Goal: Book appointment/travel/reservation

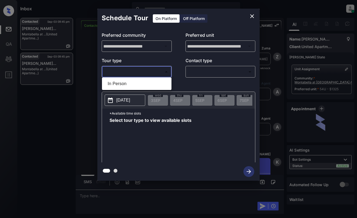
click at [151, 71] on body "Inbox [PERSON_NAME] Online Set yourself offline Set yourself on break Profile S…" at bounding box center [178, 109] width 357 height 218
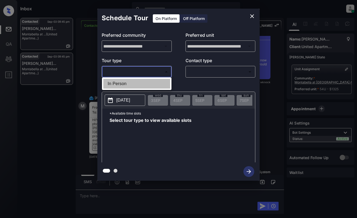
click at [154, 80] on li "In Person" at bounding box center [136, 84] width 67 height 10
type input "********"
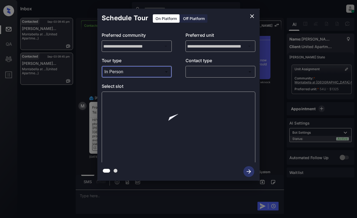
click at [204, 71] on body "Inbox Dominic Ceralde Online Set yourself offline Set yourself on break Profile…" at bounding box center [178, 109] width 357 height 218
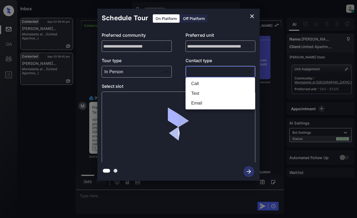
click at [207, 105] on li "Email" at bounding box center [220, 103] width 67 height 10
type input "*****"
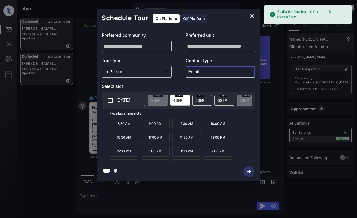
click at [181, 100] on span "4 SEP" at bounding box center [177, 100] width 9 height 5
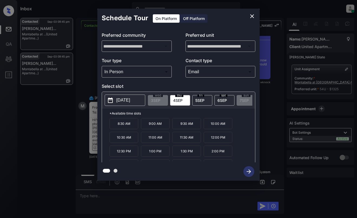
click at [161, 141] on p "11:00 AM" at bounding box center [155, 137] width 29 height 11
click at [250, 170] on icon "button" at bounding box center [248, 171] width 11 height 11
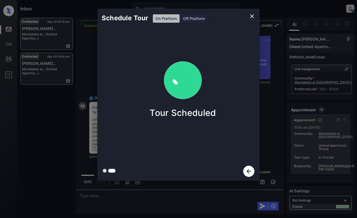
click at [275, 77] on div "Schedule Tour On Platform Off Platform Tour Scheduled" at bounding box center [178, 95] width 357 height 190
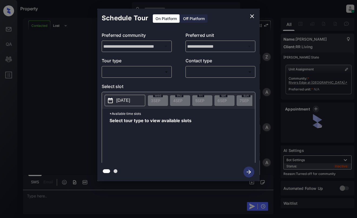
scroll to position [183, 0]
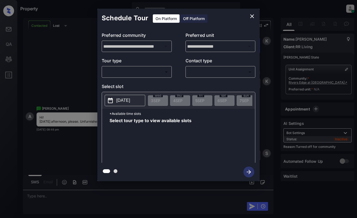
click at [145, 70] on body "Property Dominic Ceralde Online Set yourself offline Set yourself on break Prof…" at bounding box center [178, 109] width 357 height 218
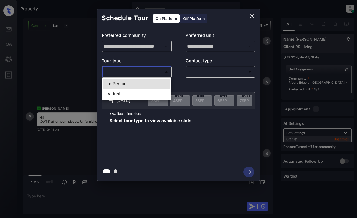
click at [145, 83] on li "In Person" at bounding box center [136, 84] width 67 height 10
type input "********"
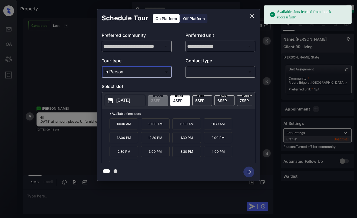
click at [127, 98] on p "2025-09-04" at bounding box center [123, 100] width 14 height 6
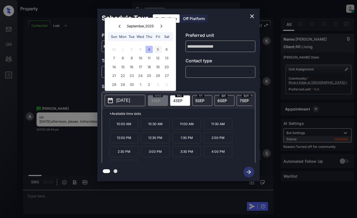
click at [158, 49] on div "5" at bounding box center [157, 49] width 7 height 7
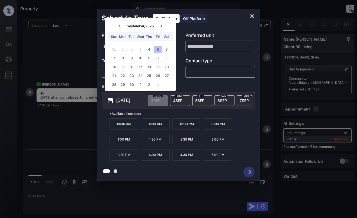
scroll to position [218, 0]
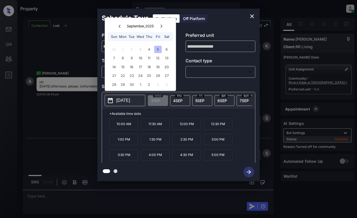
click at [254, 17] on icon "close" at bounding box center [252, 16] width 6 height 6
